Goal: Subscribe to service/newsletter

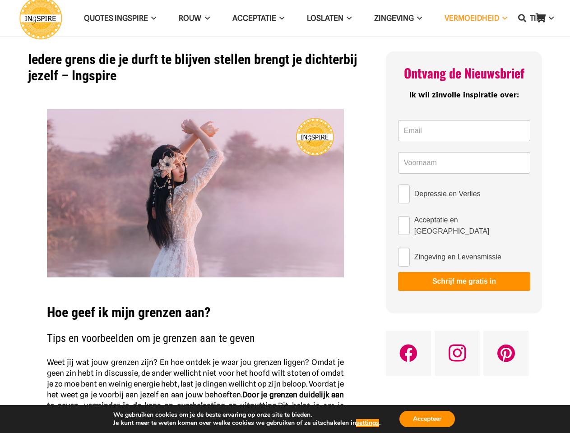
click at [285, 217] on img at bounding box center [195, 193] width 297 height 168
click at [522, 18] on icon "Zoeken" at bounding box center [522, 18] width 8 height 23
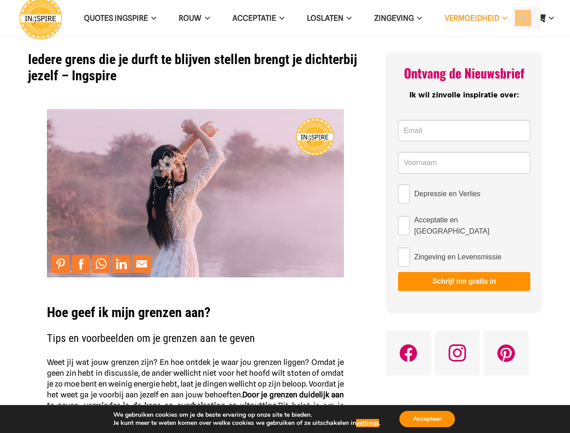
click at [404, 194] on input "Depressie en Verlies" at bounding box center [404, 194] width 12 height 19
checkbox input "true"
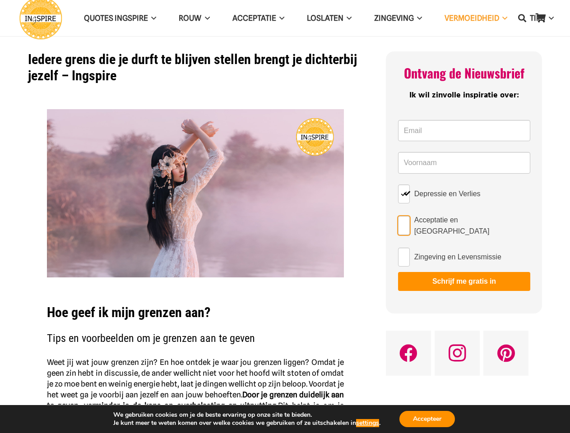
click at [404, 224] on input "Acceptatie en [GEOGRAPHIC_DATA]" at bounding box center [404, 225] width 12 height 19
checkbox input "true"
click at [404, 254] on input "Zingeving en Levensmissie" at bounding box center [404, 257] width 12 height 19
checkbox input "true"
click at [464, 278] on button "Schrijf me gratis in" at bounding box center [464, 281] width 132 height 19
